Goal: Information Seeking & Learning: Learn about a topic

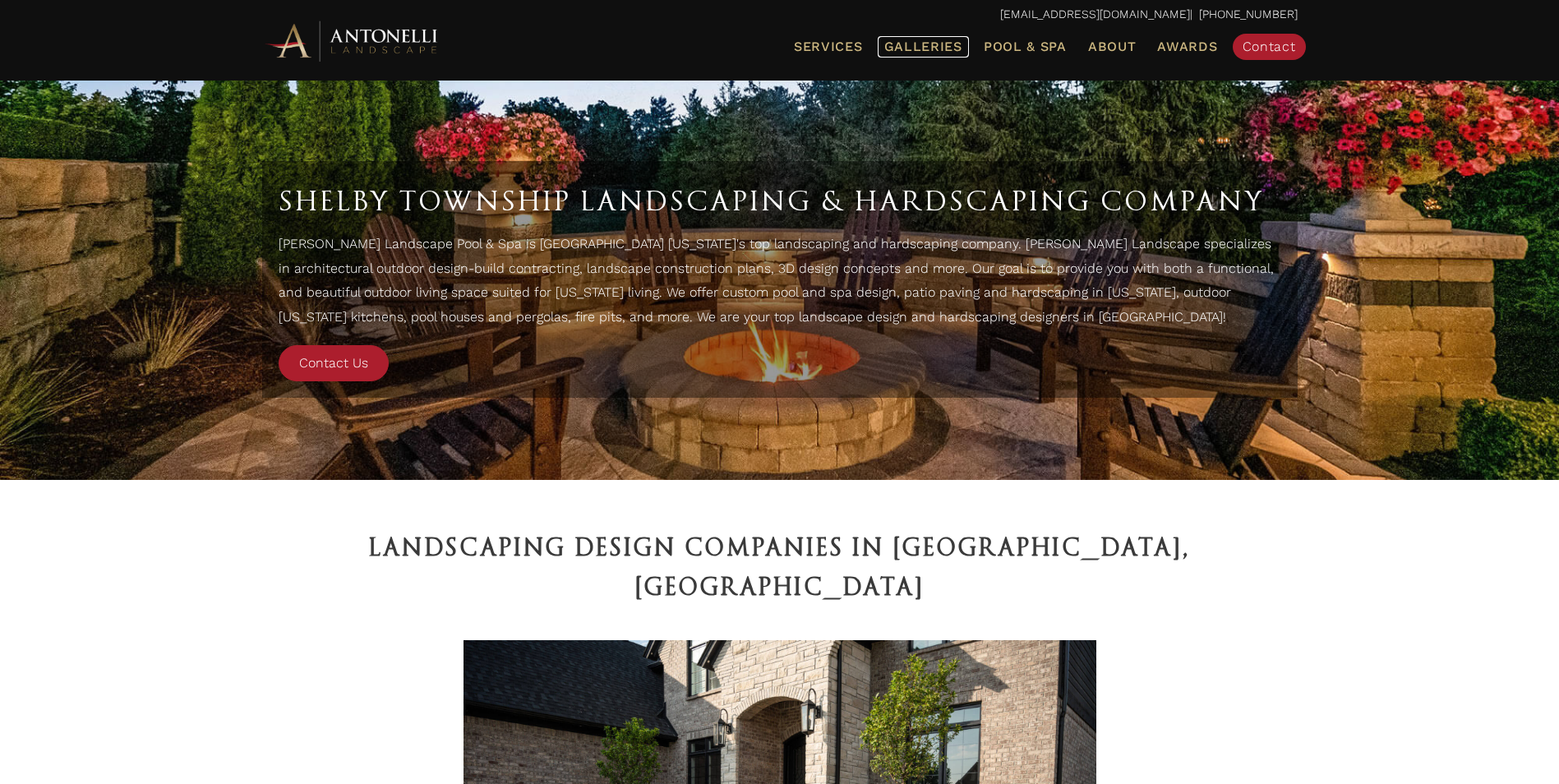
click at [918, 46] on span "Galleries" at bounding box center [923, 46] width 78 height 16
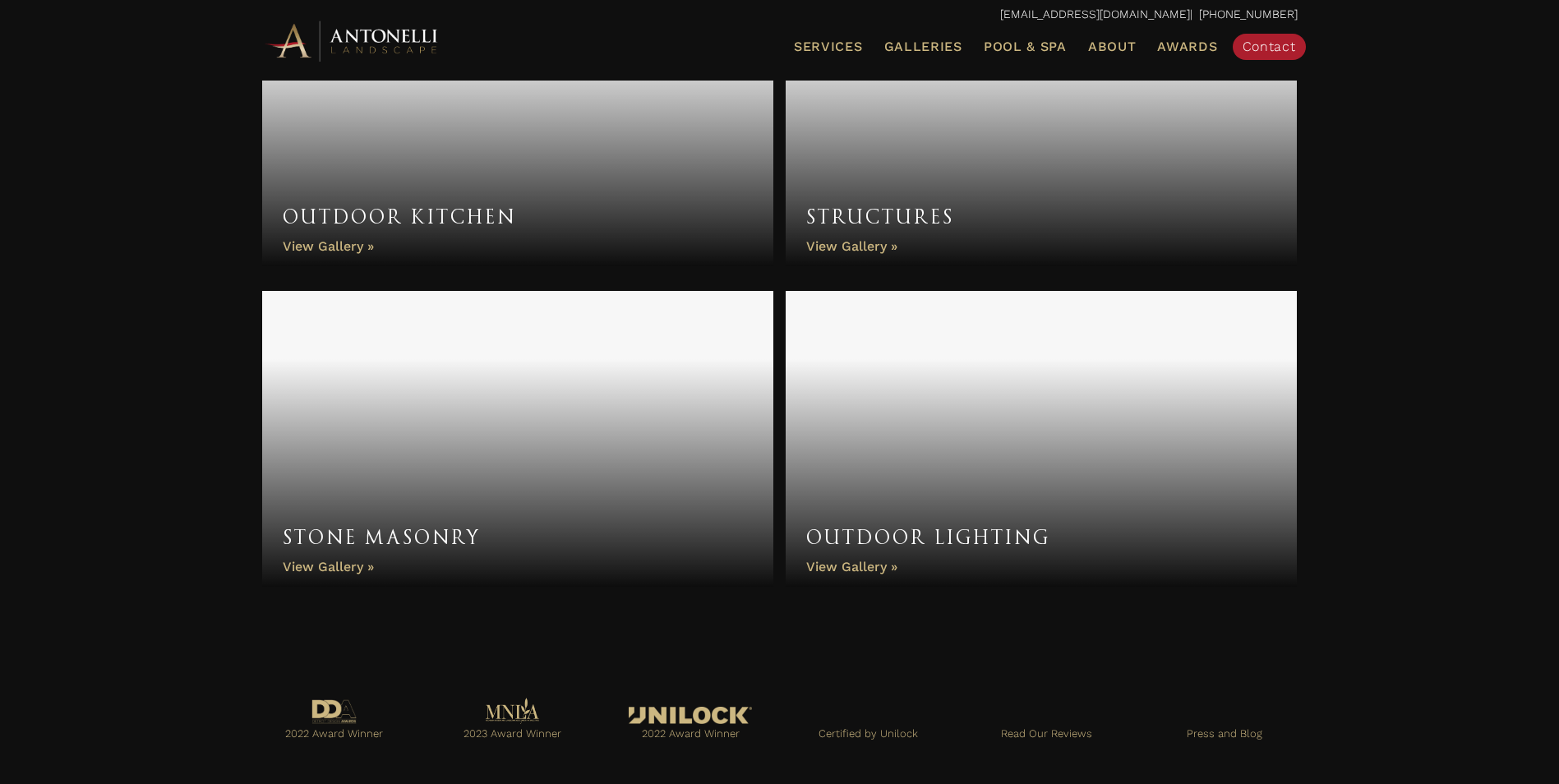
scroll to position [1311, 0]
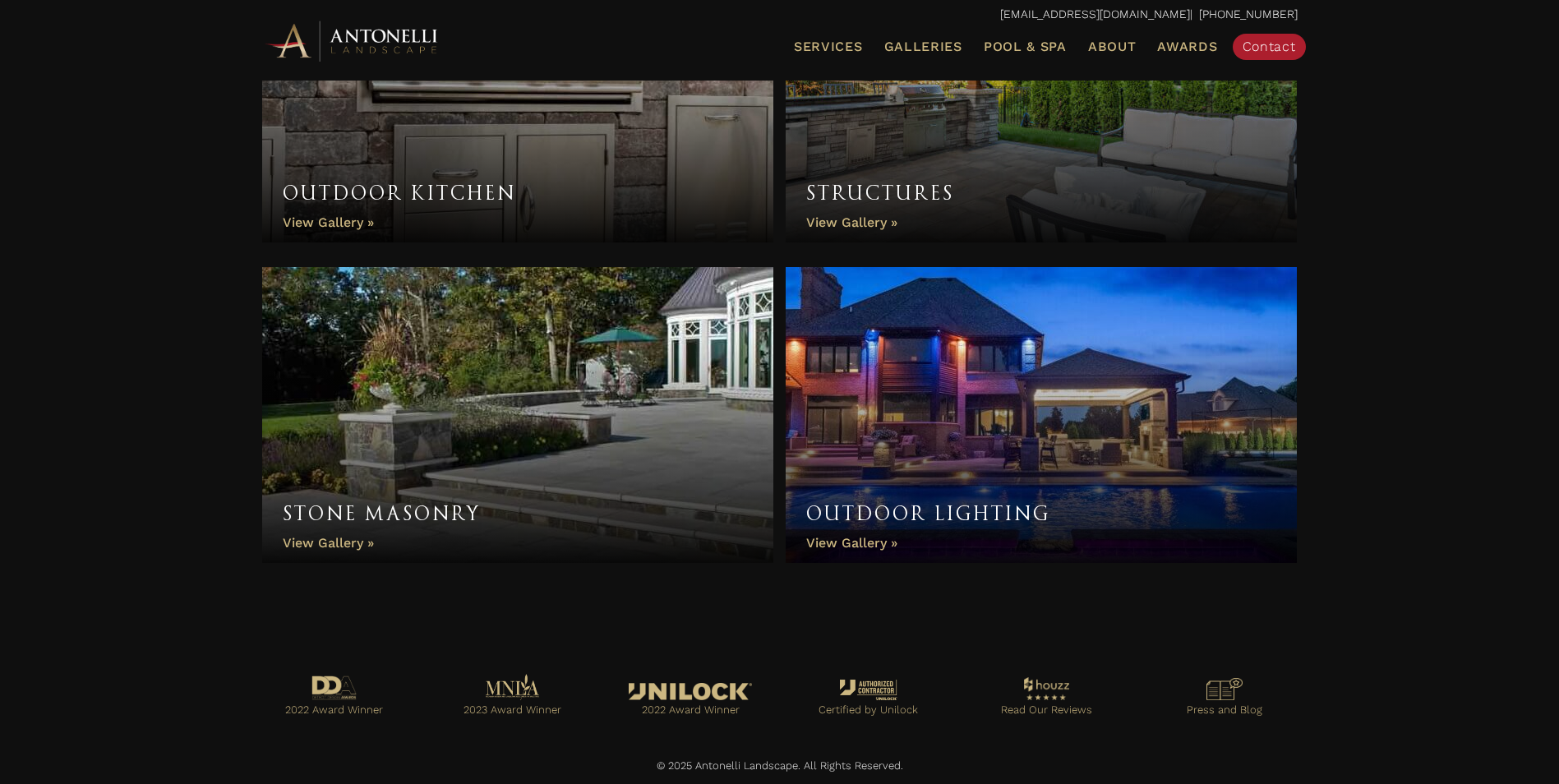
click at [322, 542] on link "Stone Masonry" at bounding box center [519, 415] width 512 height 296
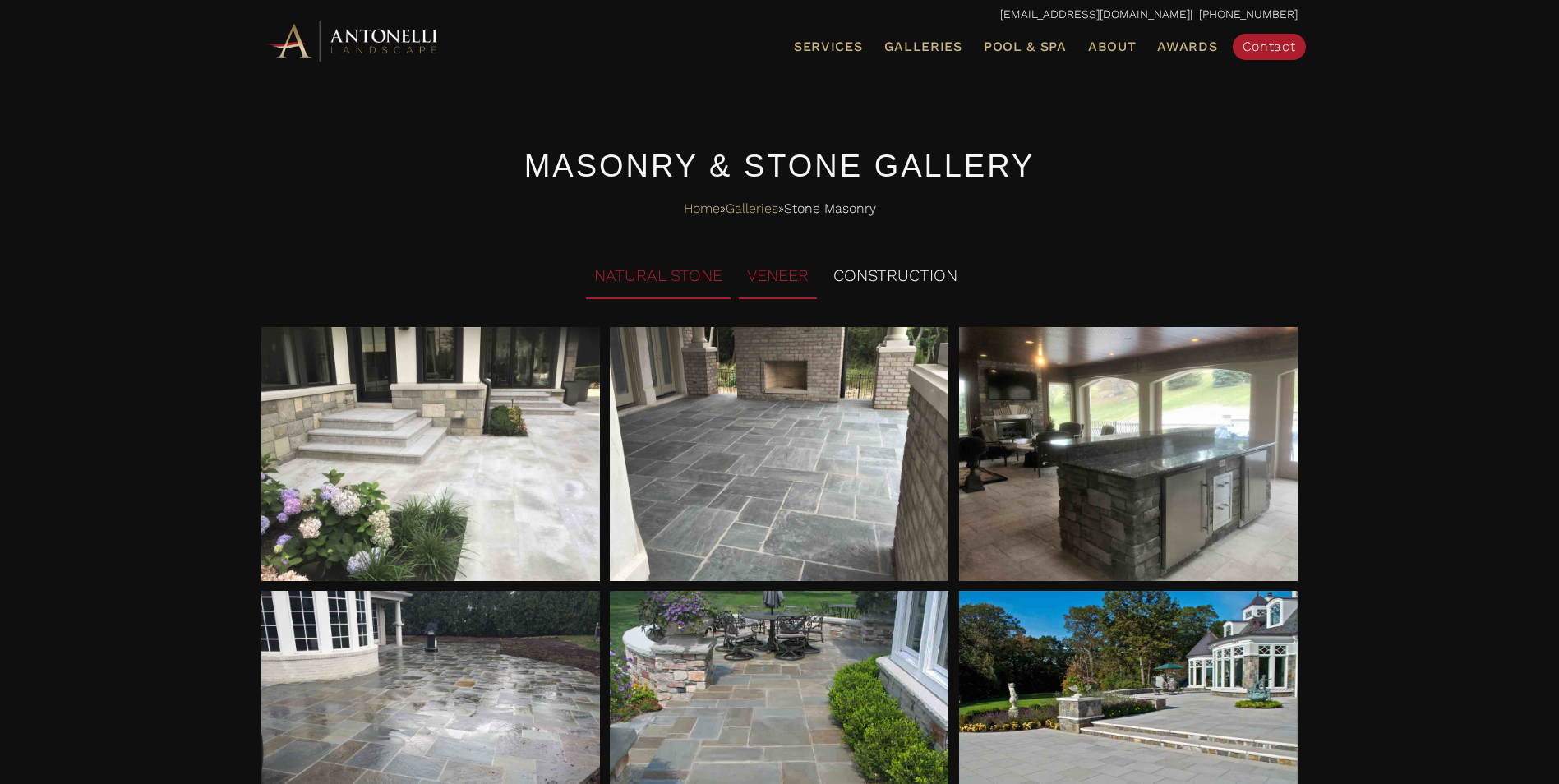
click at [767, 287] on li "VENEER" at bounding box center [778, 277] width 78 height 45
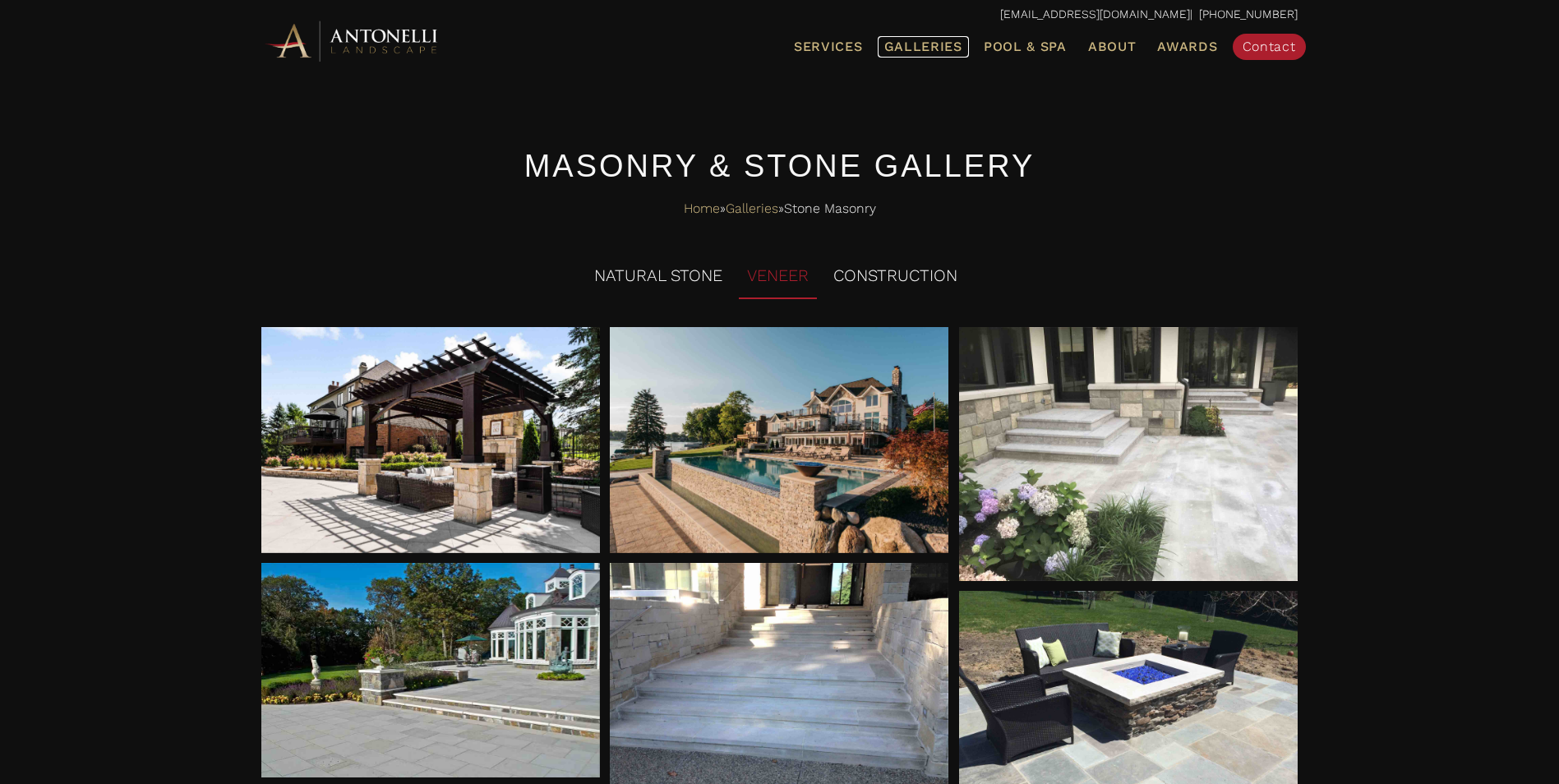
click at [924, 52] on span "Galleries" at bounding box center [923, 46] width 78 height 16
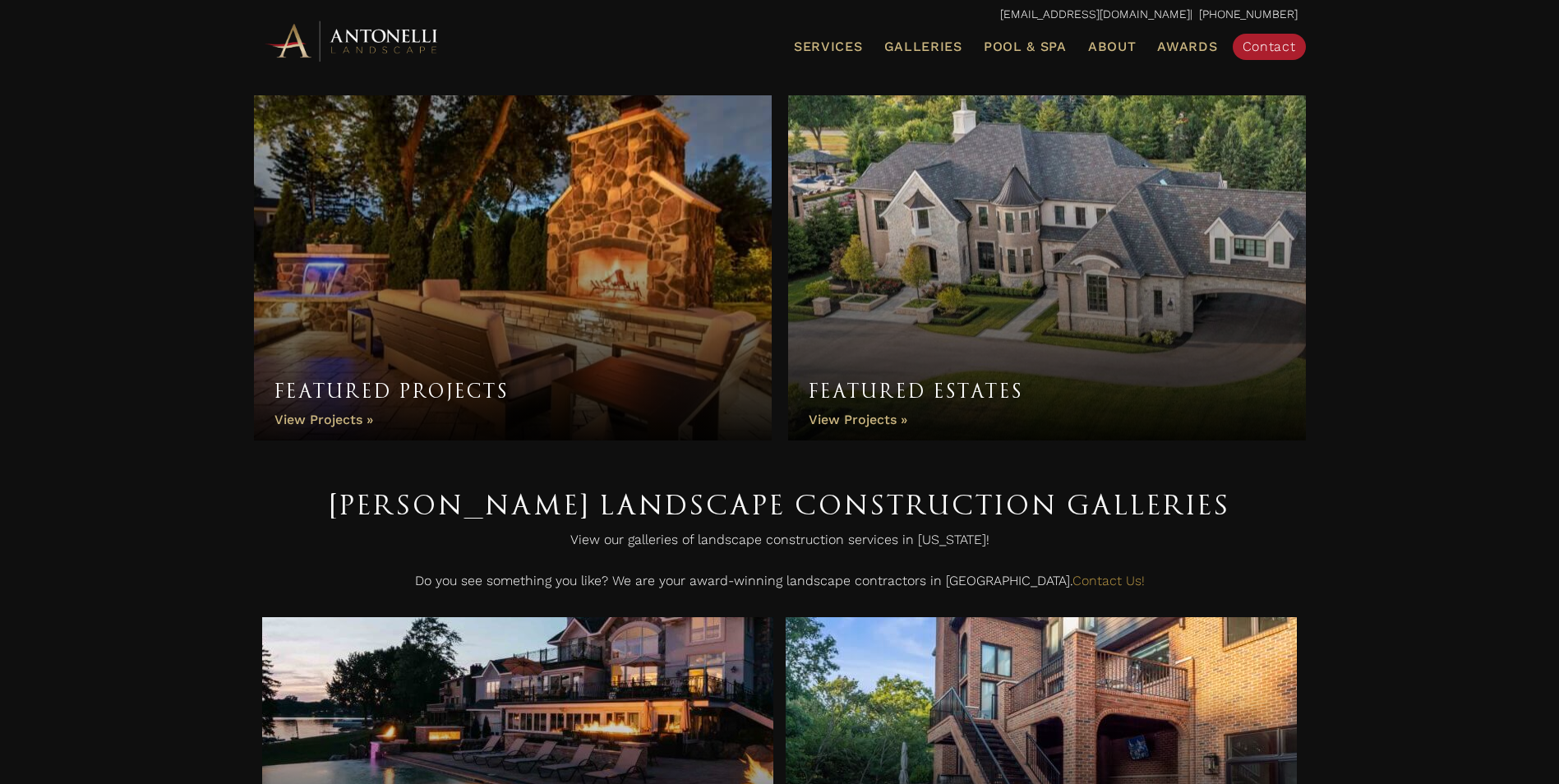
click at [394, 367] on link "Featured Projects" at bounding box center [513, 267] width 518 height 345
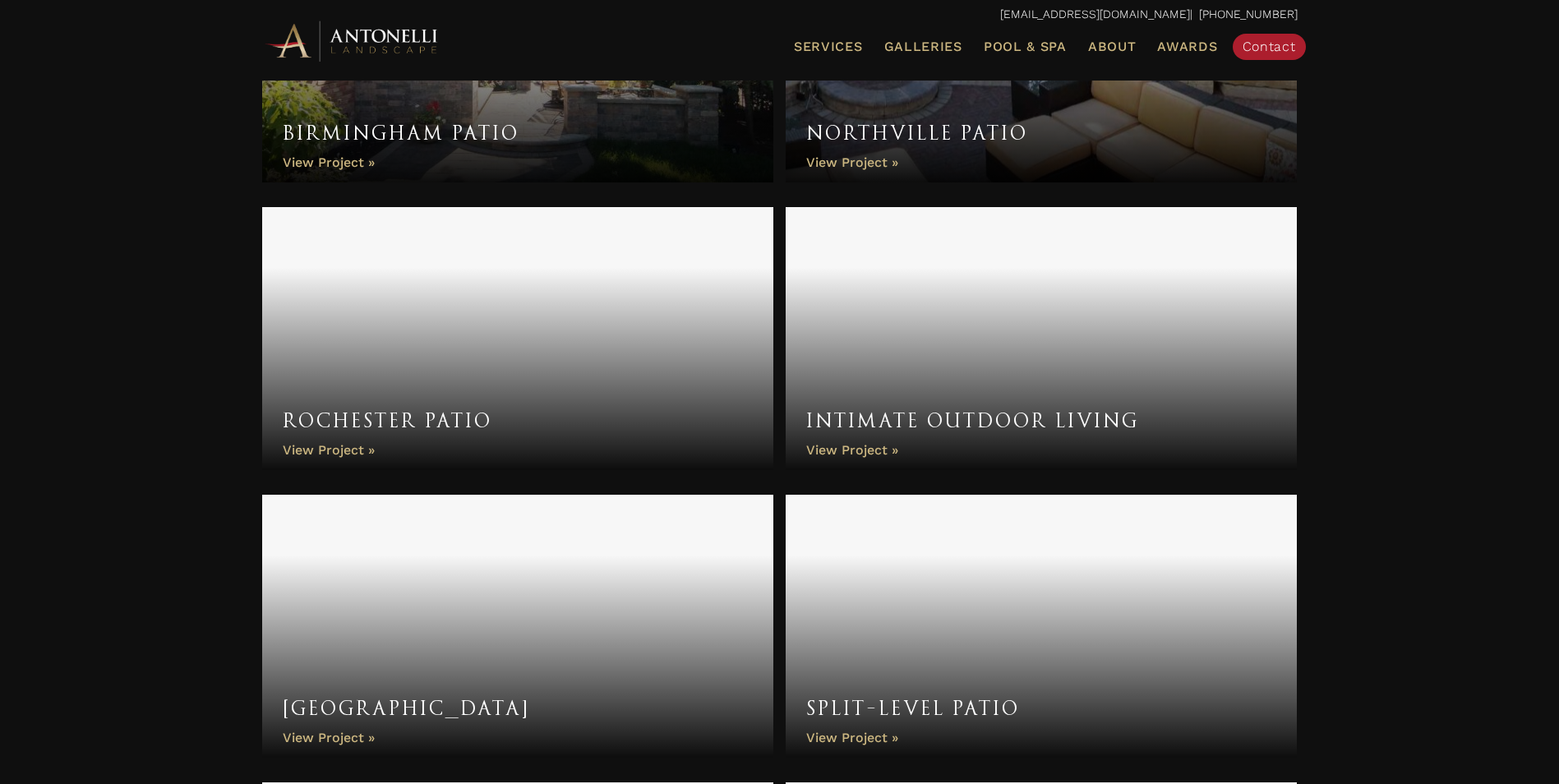
scroll to position [1808, 0]
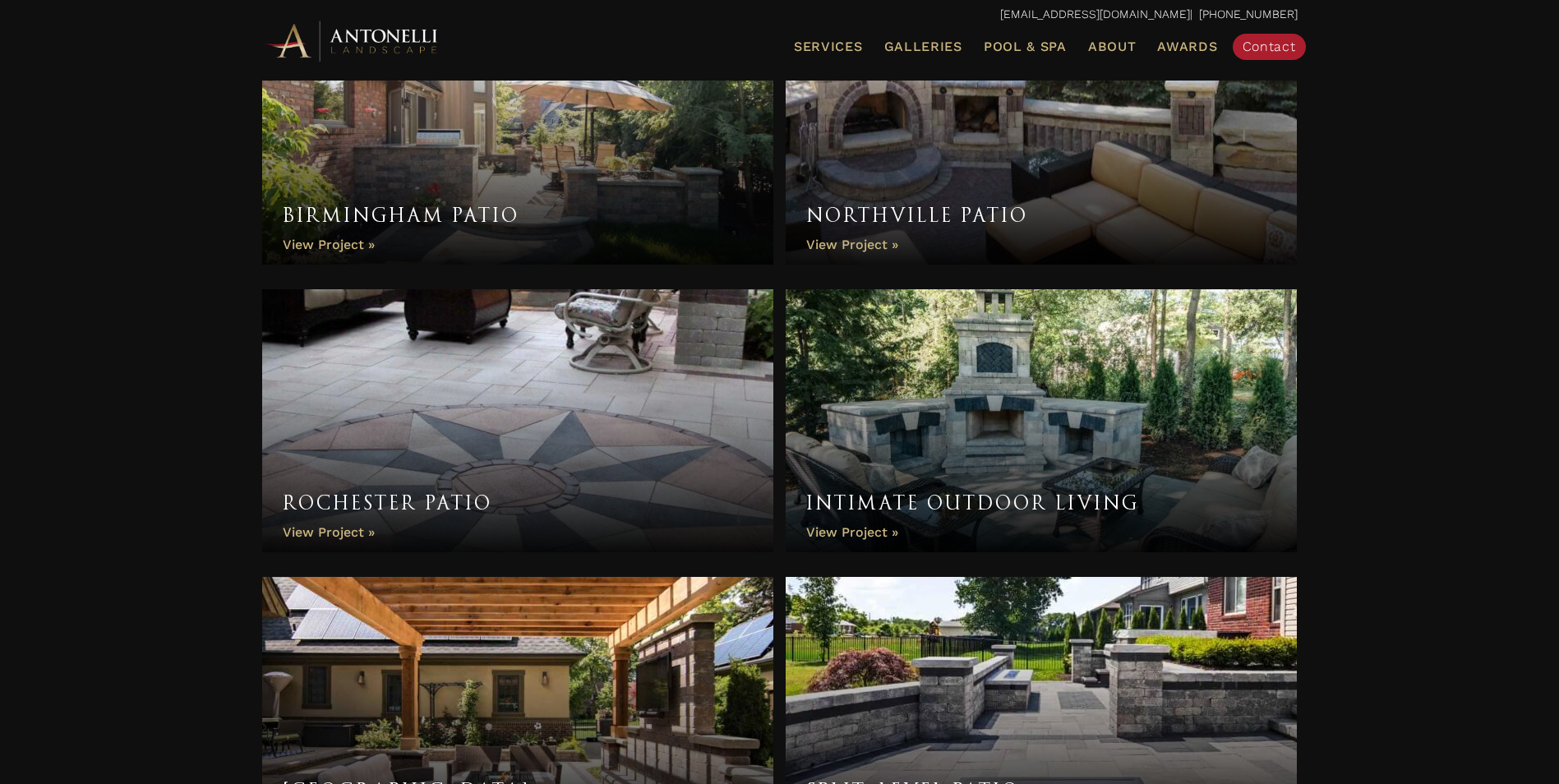
click at [885, 500] on link "Intimate Outdoor Living" at bounding box center [1042, 420] width 512 height 263
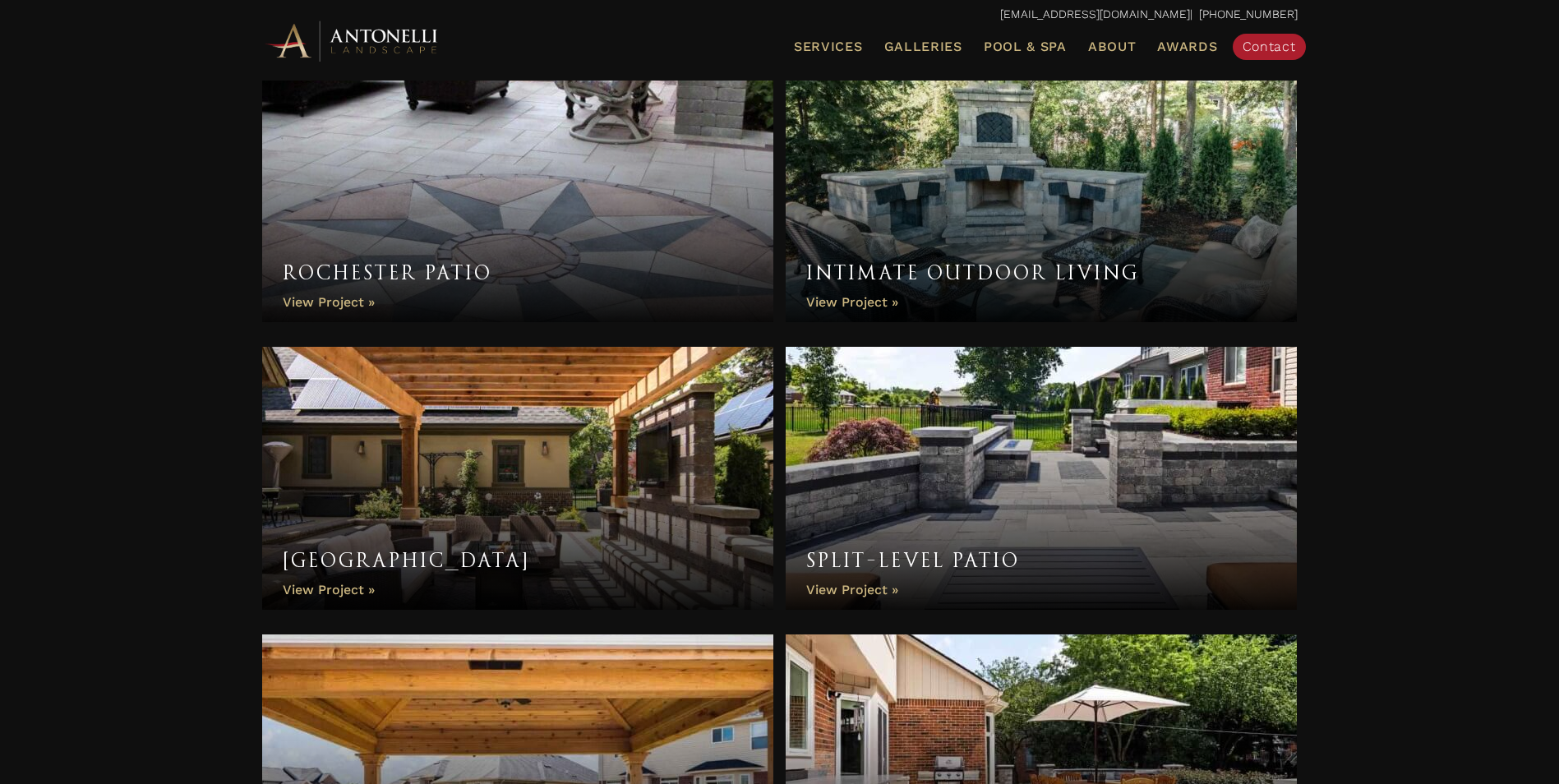
scroll to position [2011, 0]
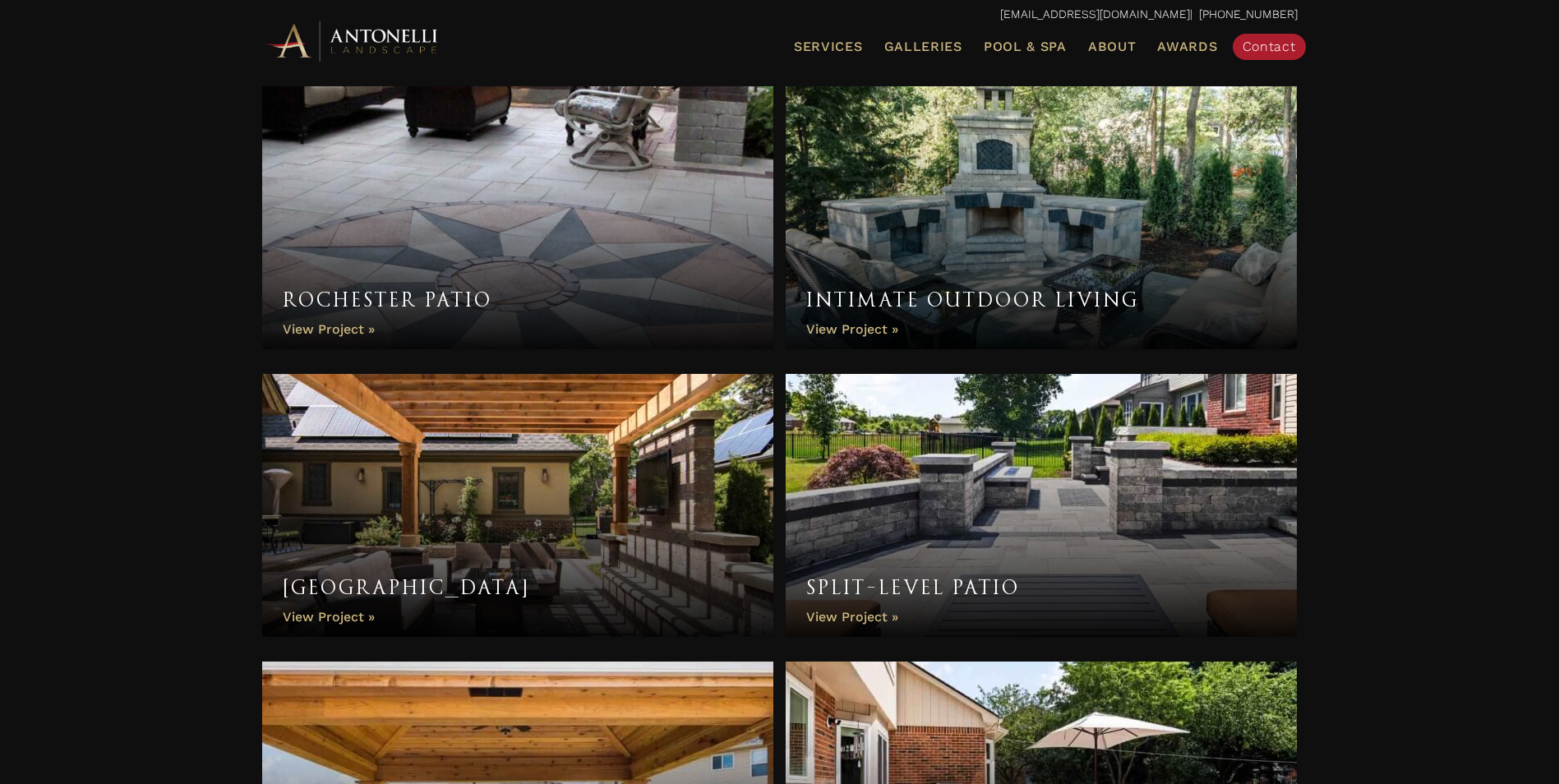
click at [334, 615] on link "Pergola Palace" at bounding box center [519, 505] width 512 height 263
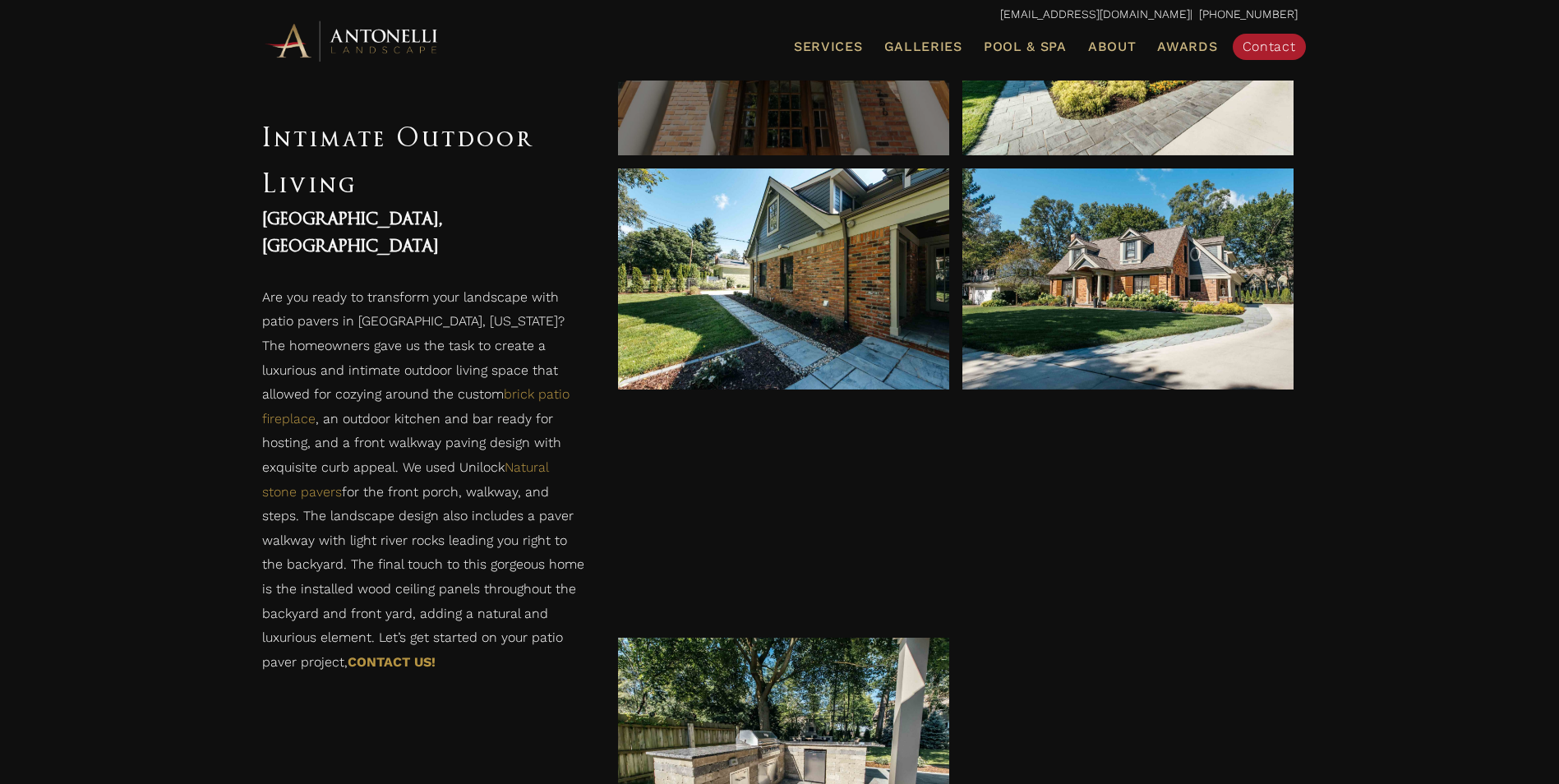
scroll to position [580, 0]
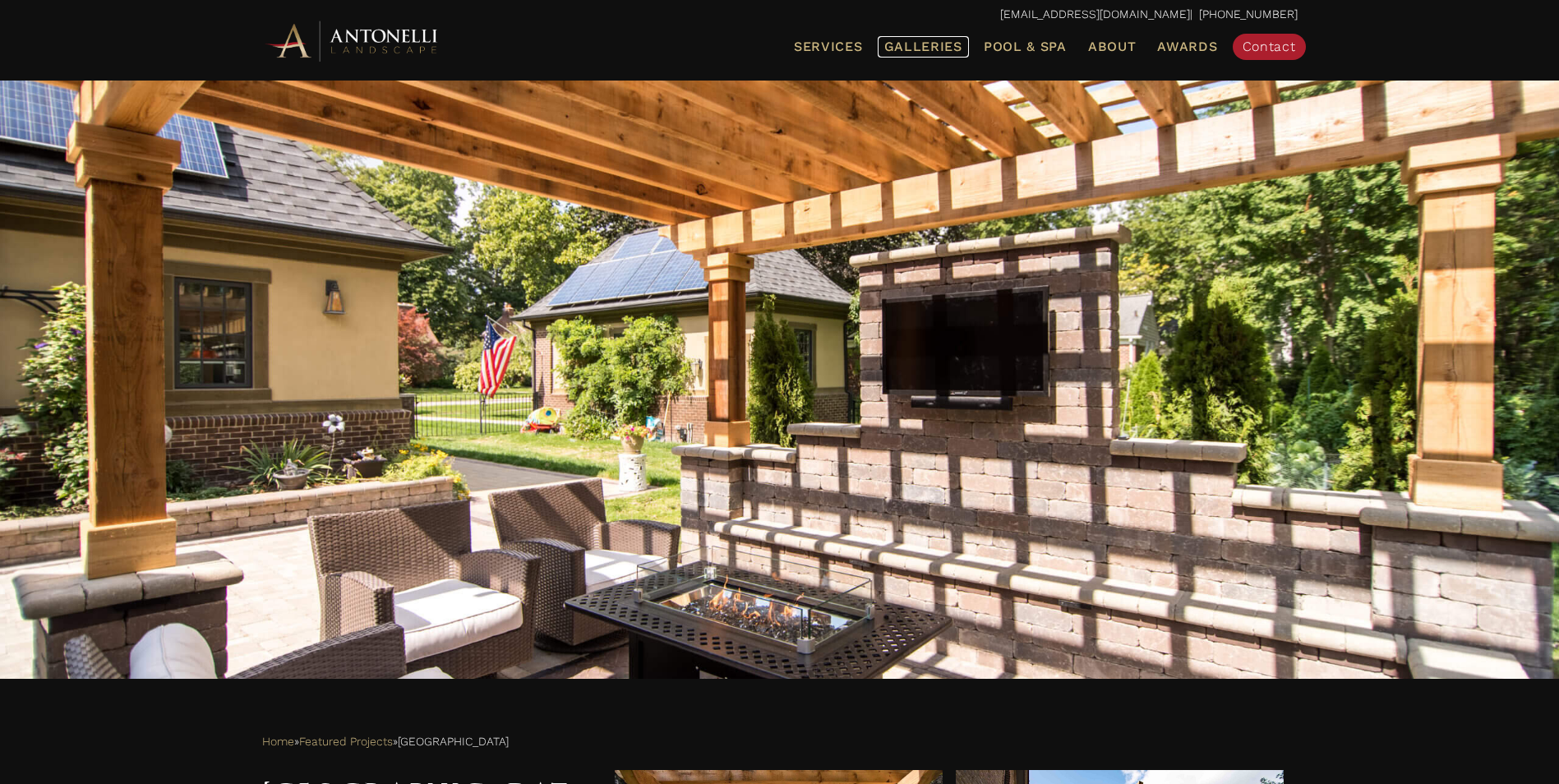
click at [918, 46] on span "Galleries" at bounding box center [923, 46] width 78 height 16
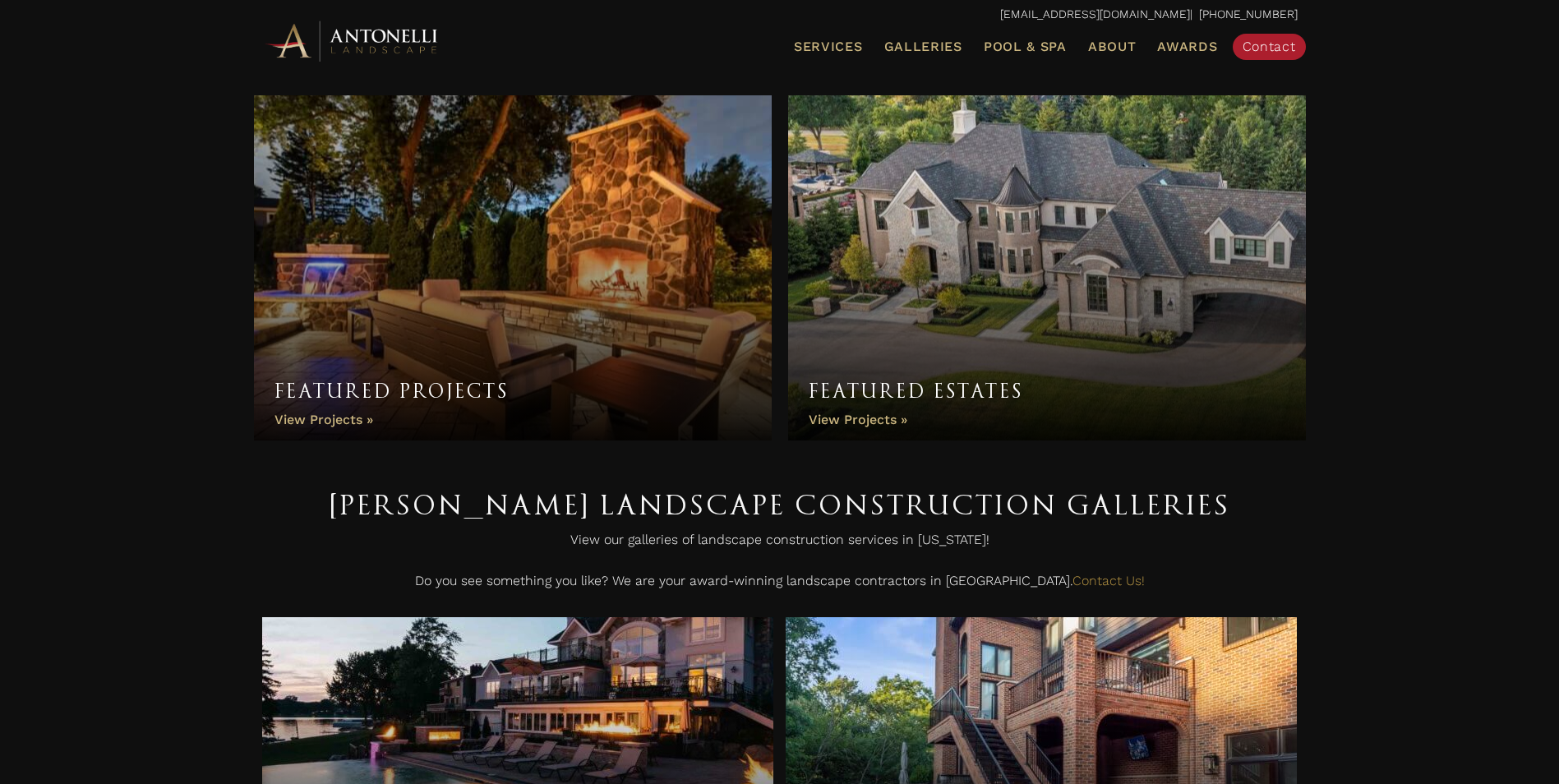
click at [431, 395] on link "Featured Projects" at bounding box center [513, 267] width 518 height 345
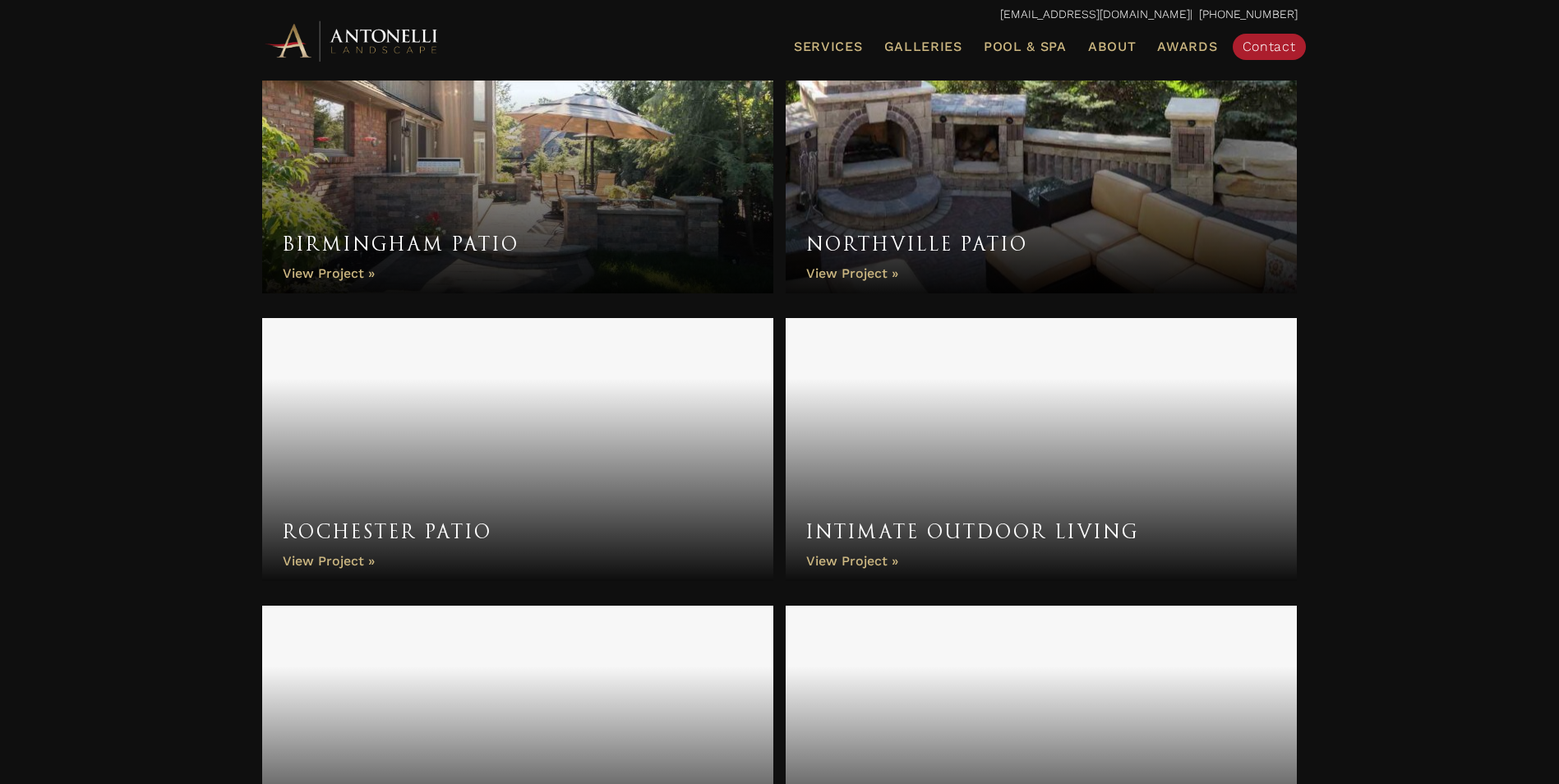
scroll to position [1808, 0]
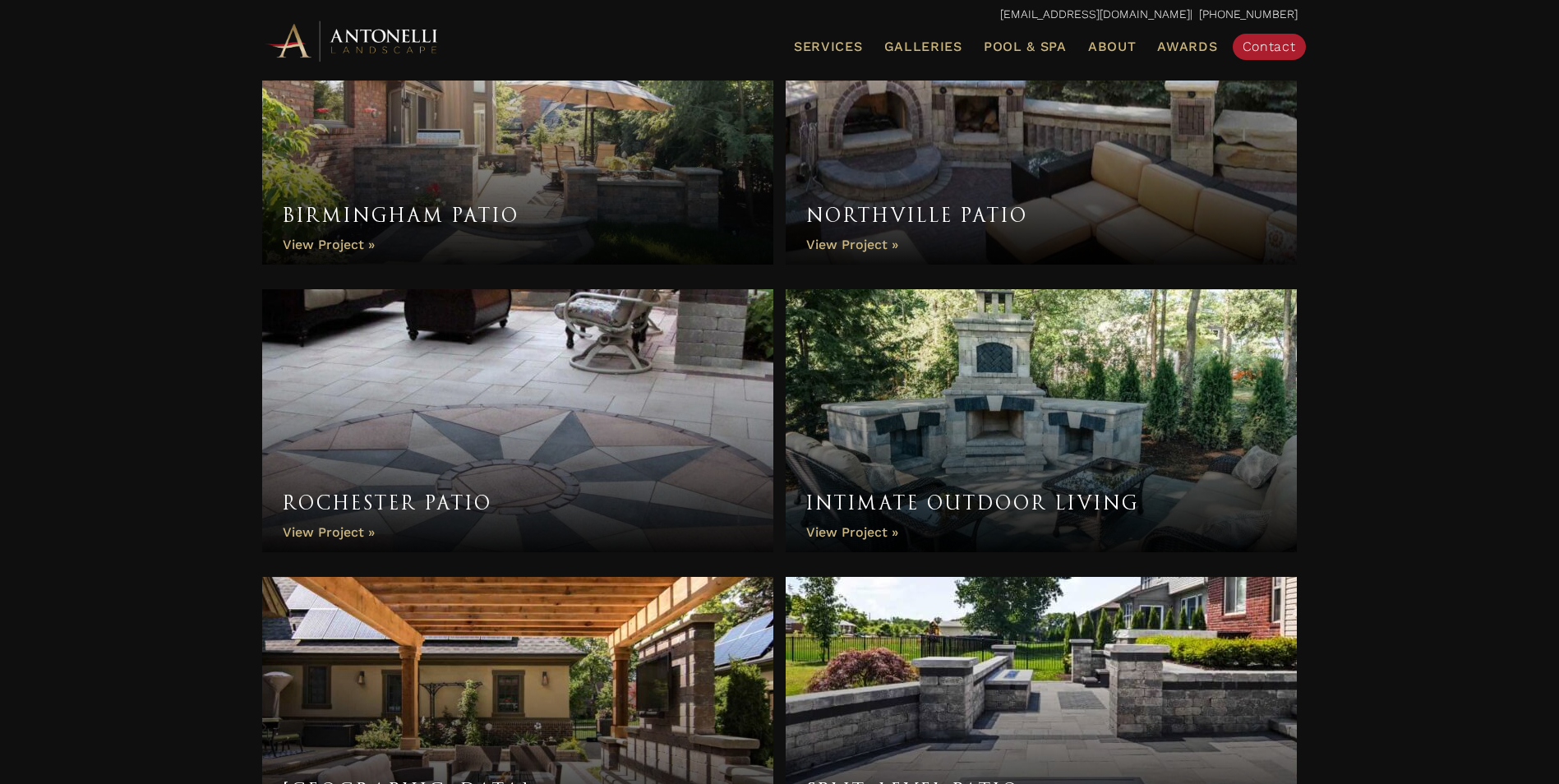
click at [397, 503] on link "Rochester Patio" at bounding box center [519, 420] width 512 height 263
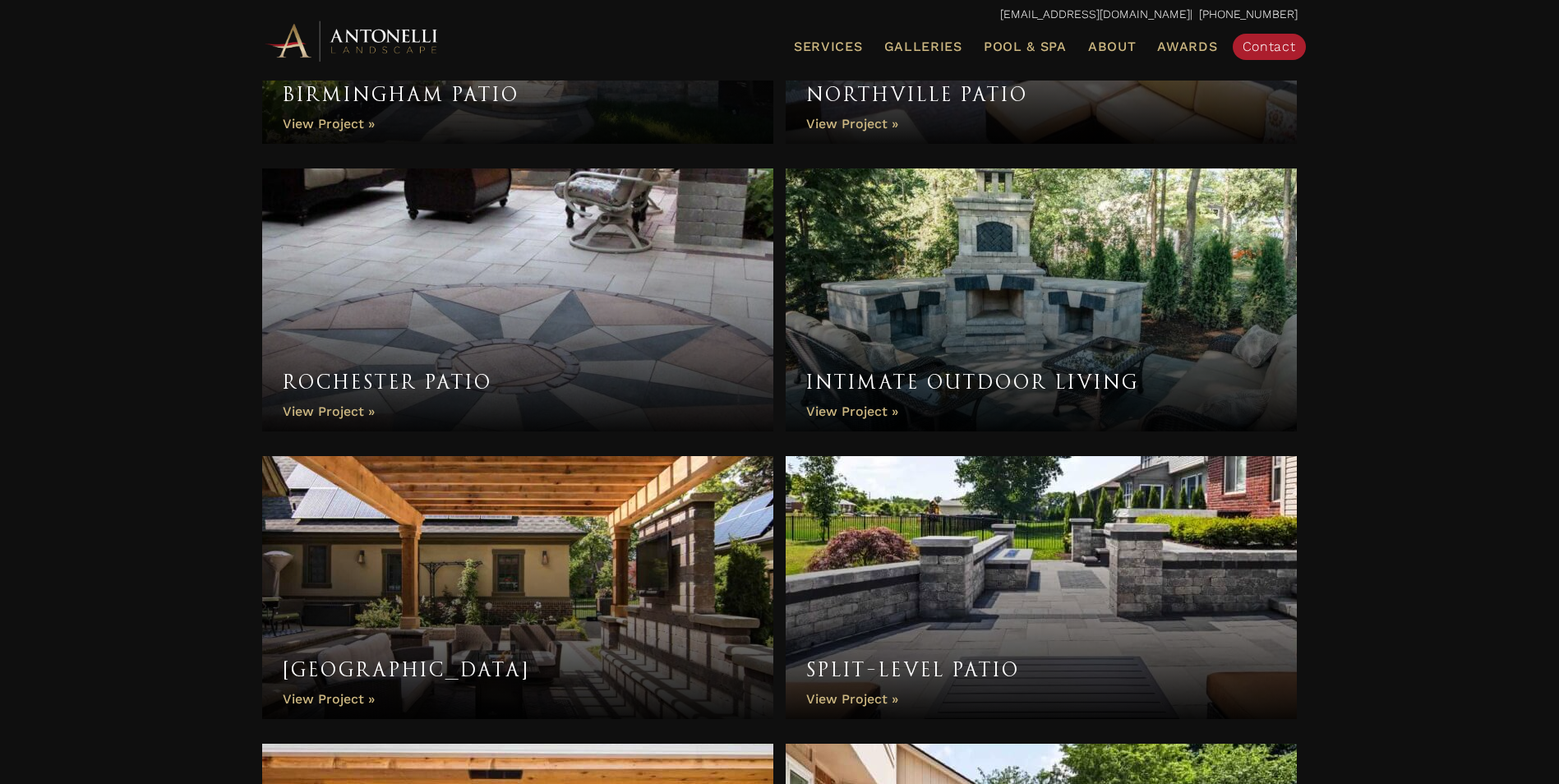
scroll to position [1764, 0]
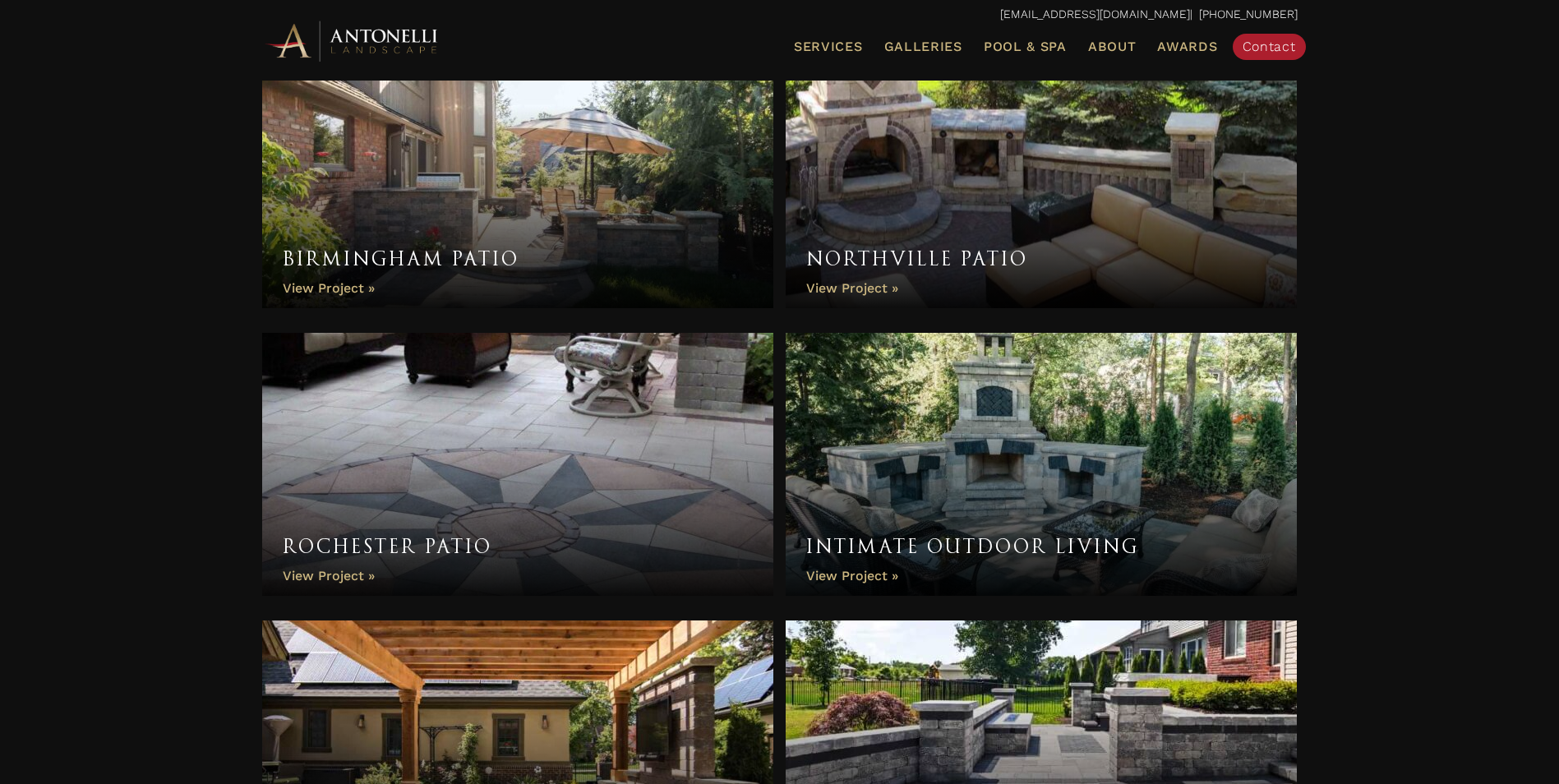
click at [909, 505] on link "Intimate Outdoor Living" at bounding box center [1042, 464] width 512 height 263
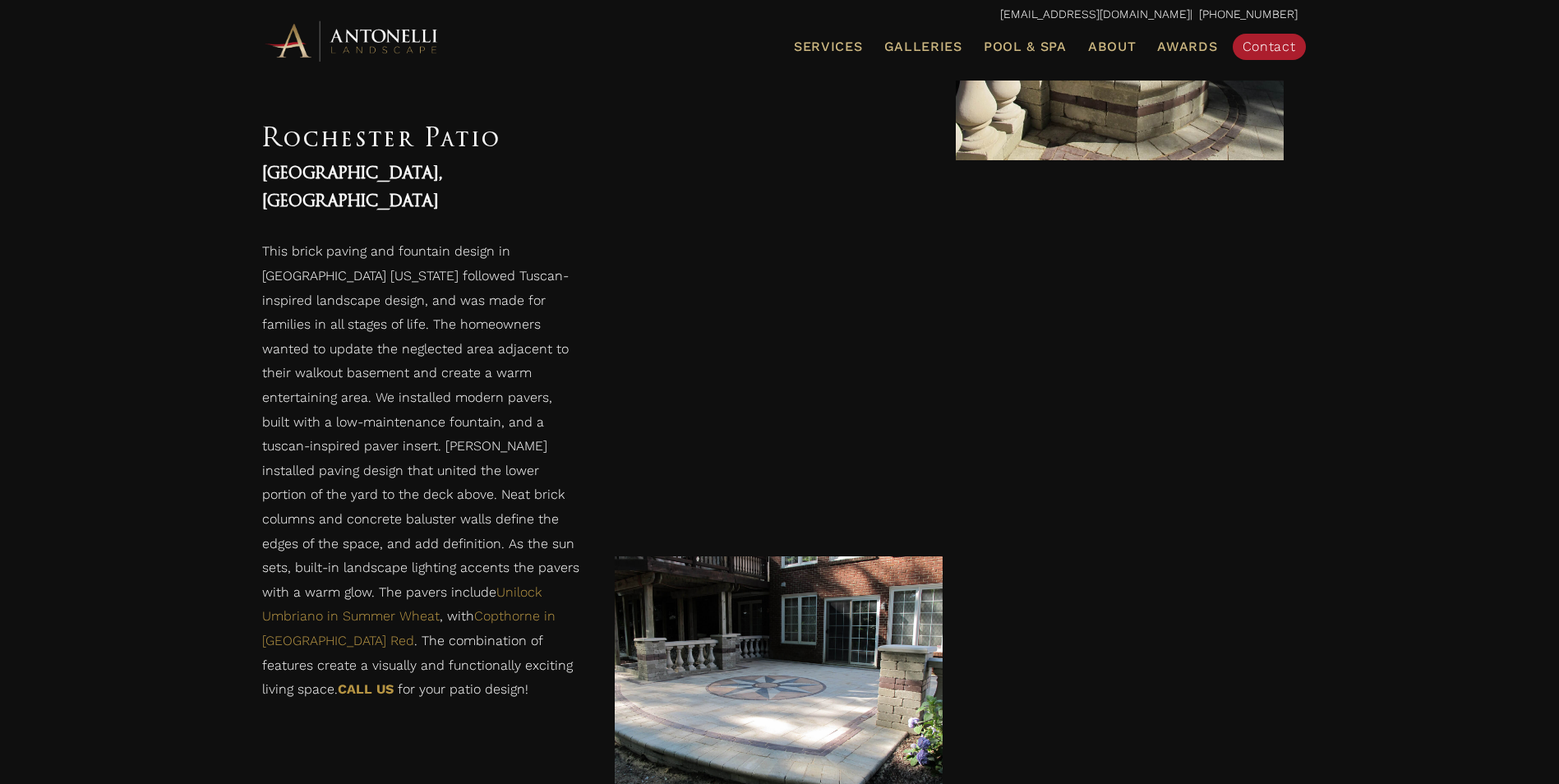
scroll to position [1806, 0]
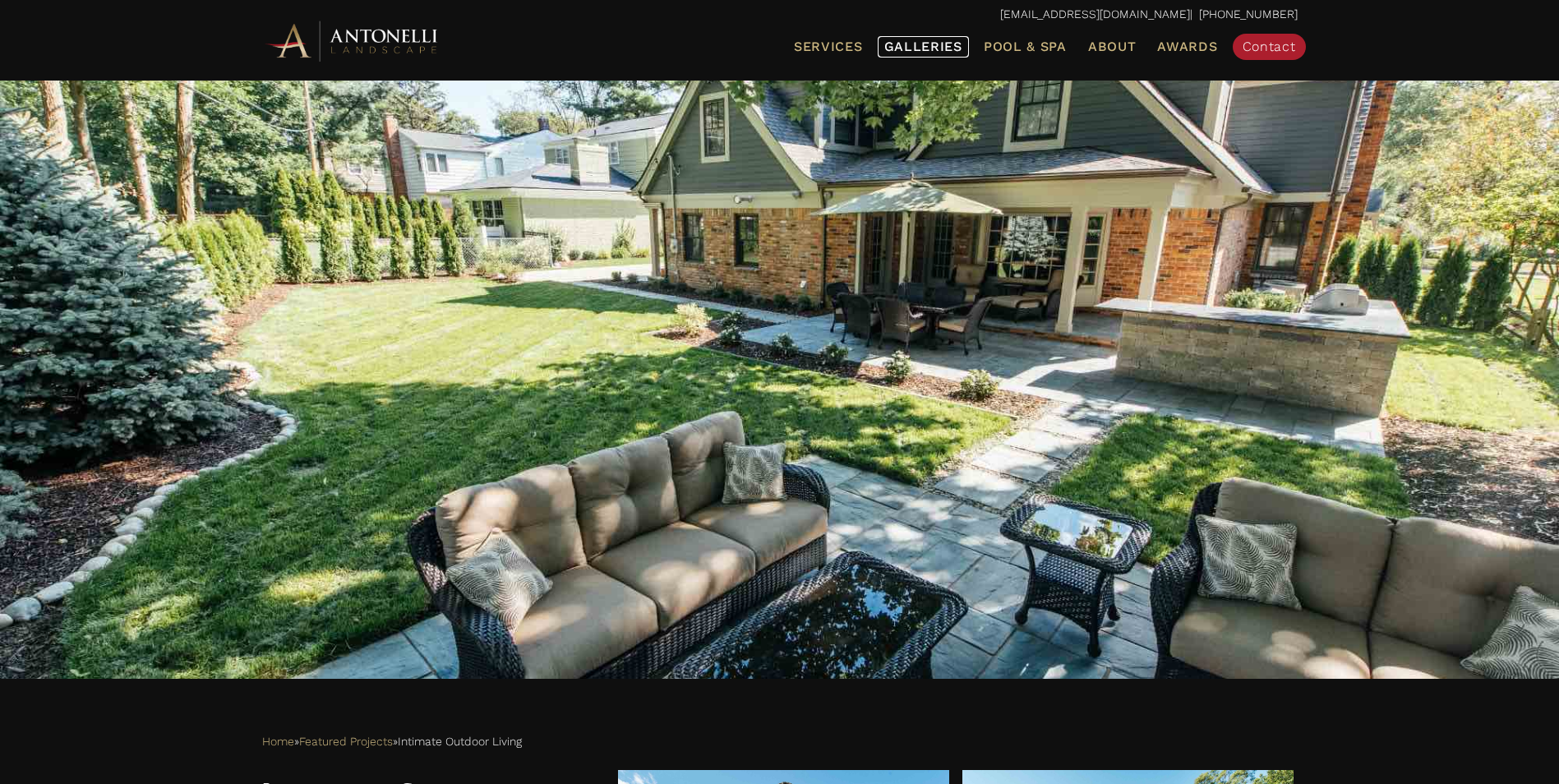
click at [928, 42] on span "Galleries" at bounding box center [923, 46] width 78 height 16
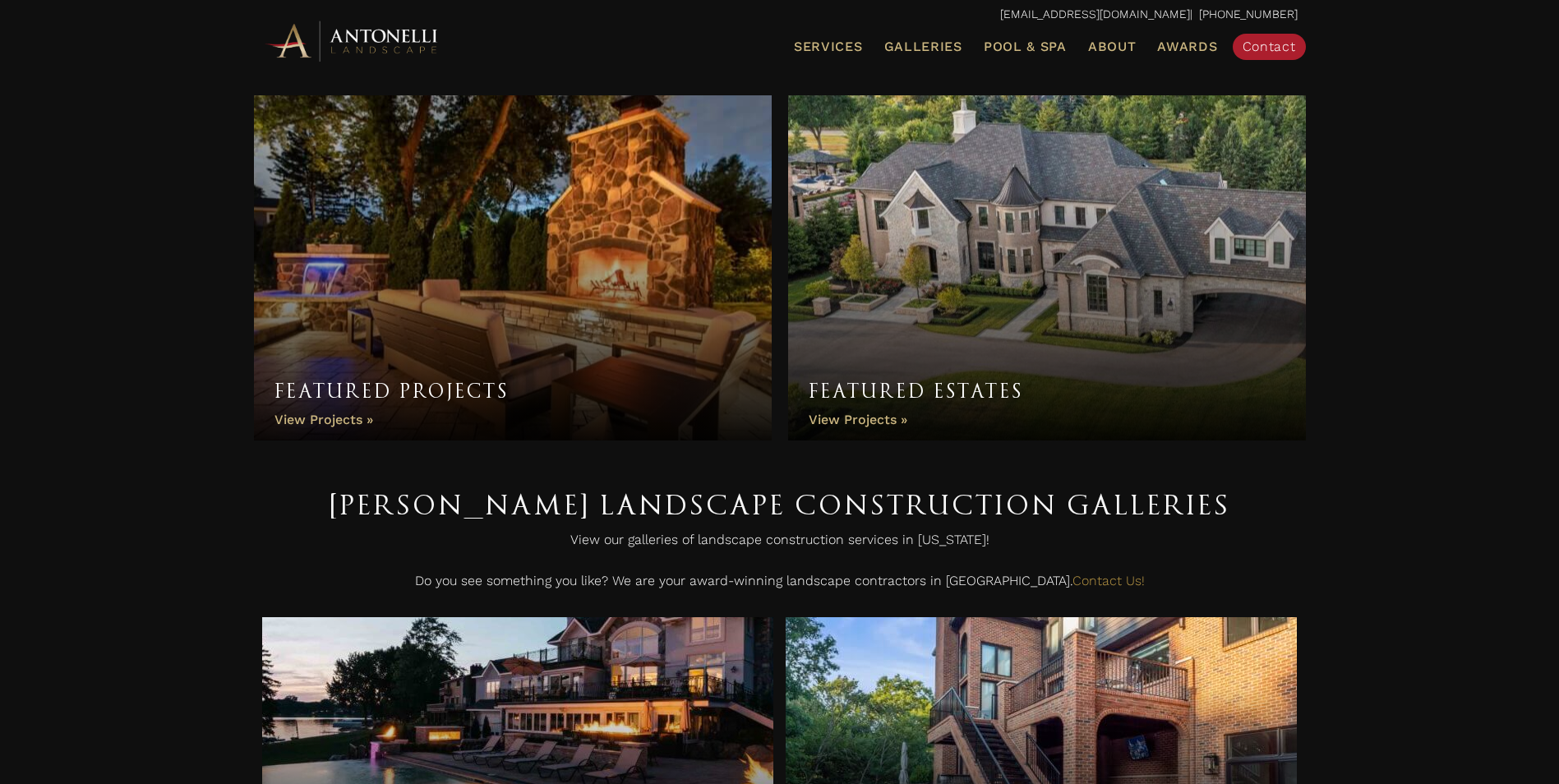
click at [323, 418] on link "Featured Projects" at bounding box center [513, 267] width 518 height 345
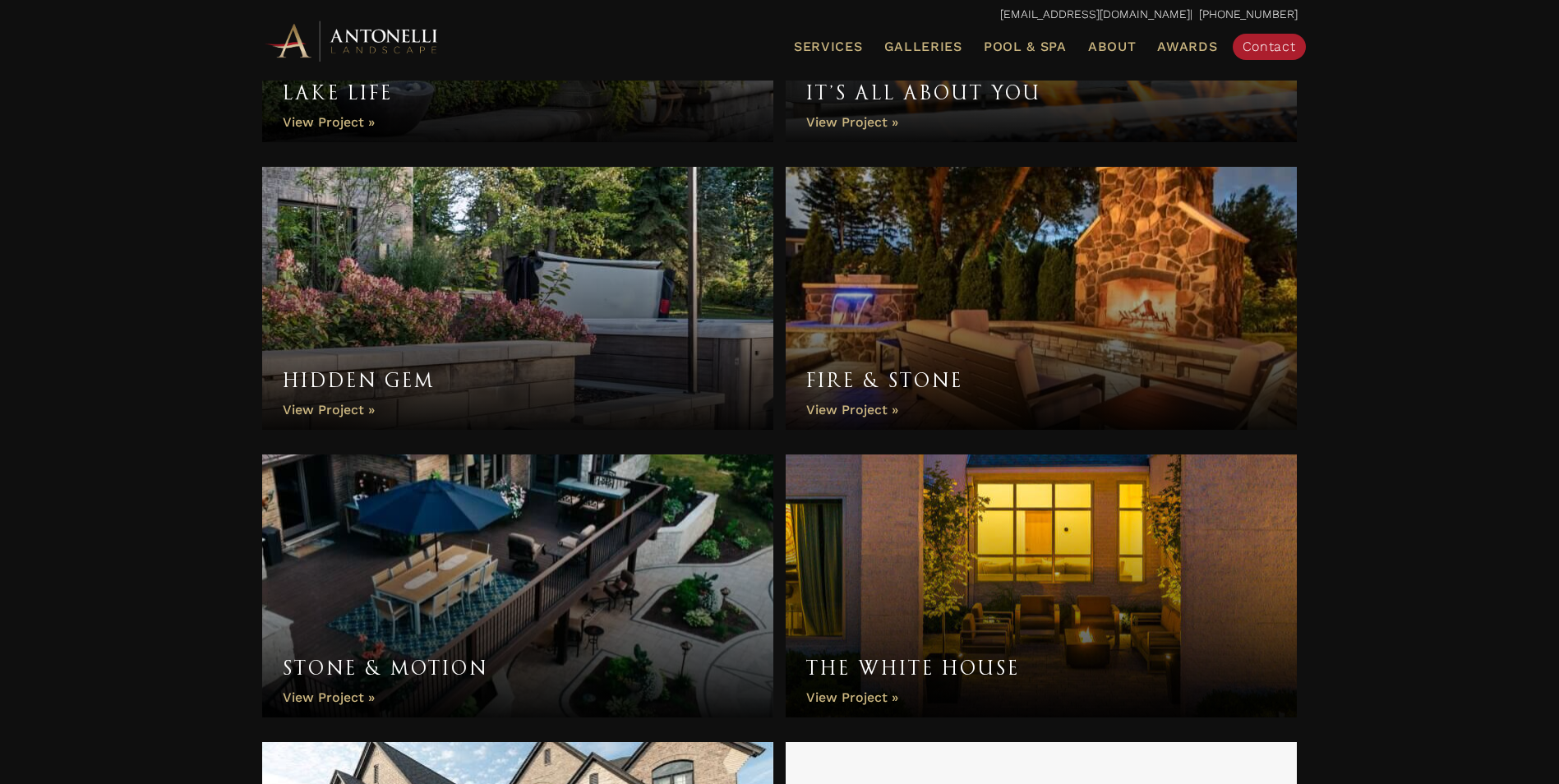
scroll to position [493, 0]
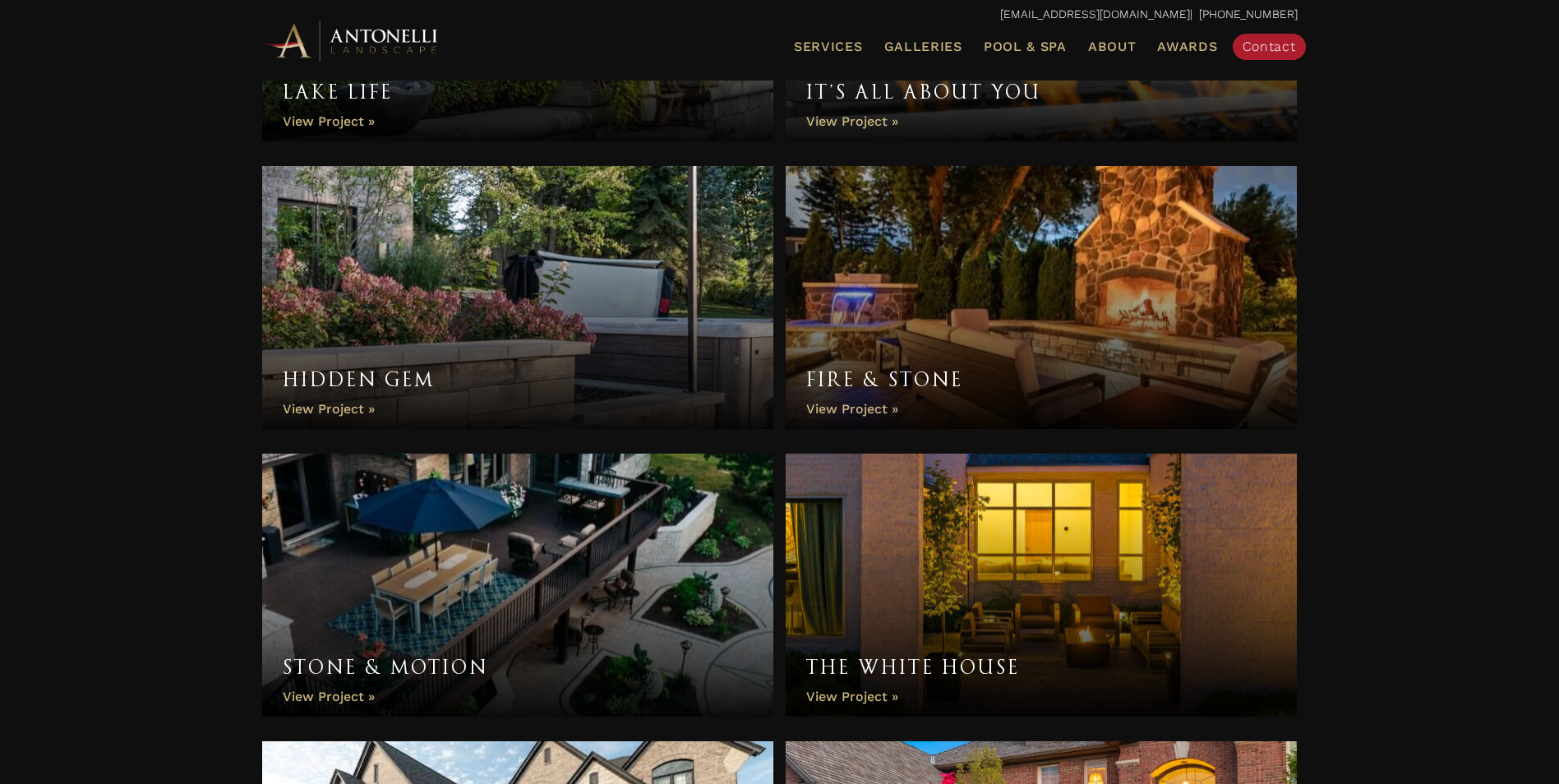
click at [865, 373] on link "Fire & Stone" at bounding box center [1042, 298] width 512 height 263
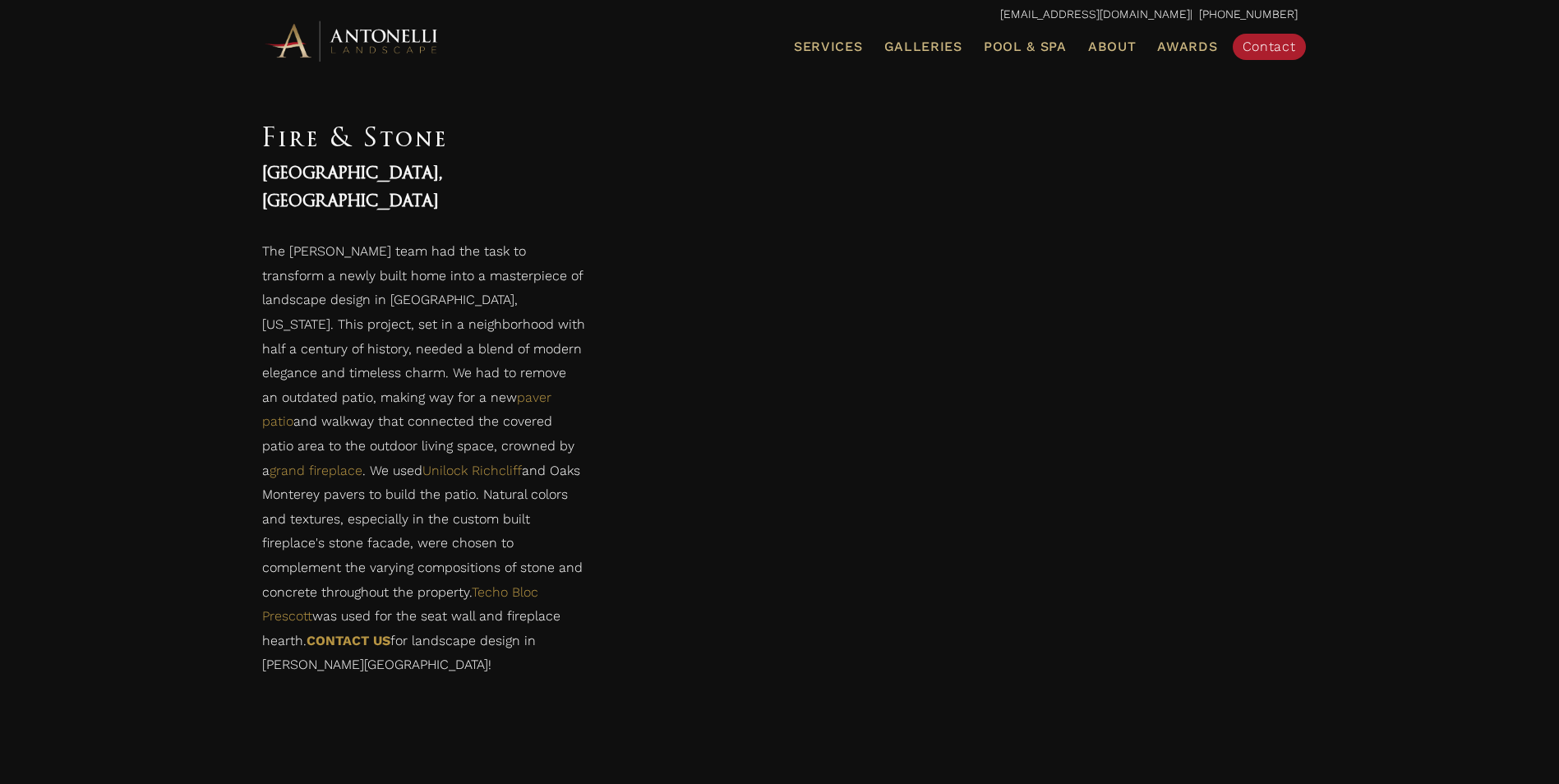
scroll to position [1494, 0]
